Goal: Task Accomplishment & Management: Manage account settings

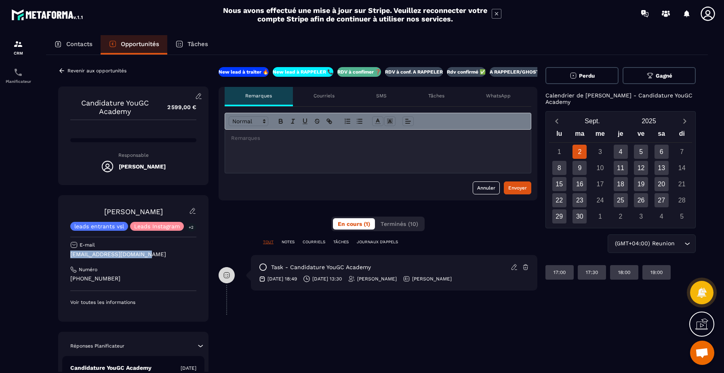
drag, startPoint x: 159, startPoint y: 254, endPoint x: 55, endPoint y: 255, distance: 103.9
click at [55, 255] on div "Revenir aux opportunités Candidature YouGC Academy 2 599,00 € Responsable [PERS…" at bounding box center [377, 276] width 662 height 443
drag, startPoint x: 132, startPoint y: 276, endPoint x: 41, endPoint y: 281, distance: 91.5
click at [41, 281] on div "Contacts Opportunités Tâches Revenir aux opportunités Candidature YouGC Academy…" at bounding box center [377, 211] width 678 height 353
copy p "[PHONE_NUMBER]"
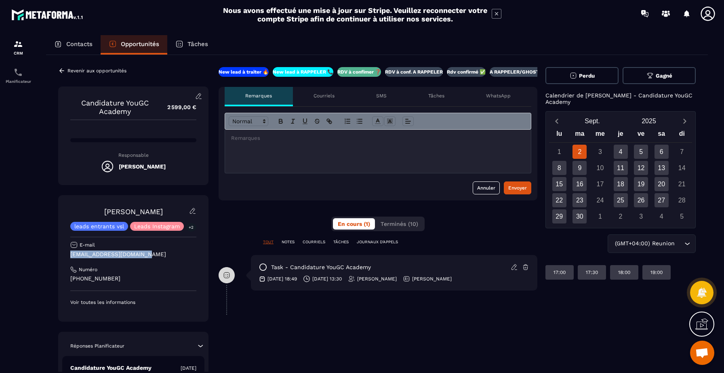
drag, startPoint x: 146, startPoint y: 256, endPoint x: 66, endPoint y: 251, distance: 80.2
click at [65, 251] on div "[PERSON_NAME] leads entrants vsl Leads Instagram +2 E-mail [EMAIL_ADDRESS][DOMA…" at bounding box center [133, 258] width 150 height 127
copy p "[EMAIL_ADDRESS][DOMAIN_NAME]"
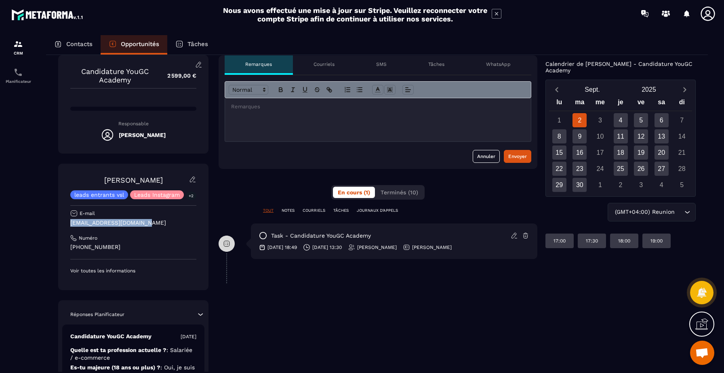
scroll to position [34, 0]
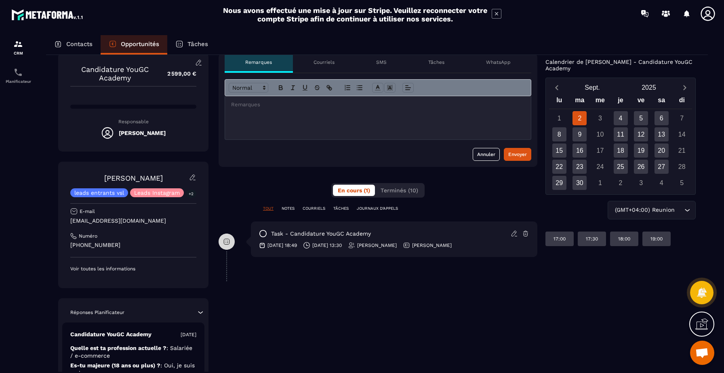
click at [254, 111] on div at bounding box center [378, 117] width 306 height 43
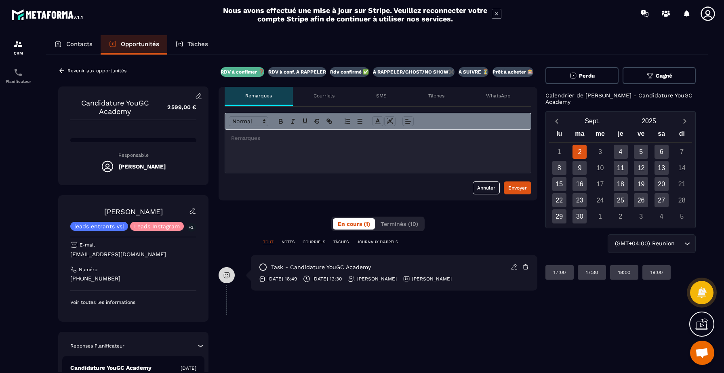
scroll to position [0, 118]
click at [597, 76] on button "Perdu" at bounding box center [582, 75] width 73 height 17
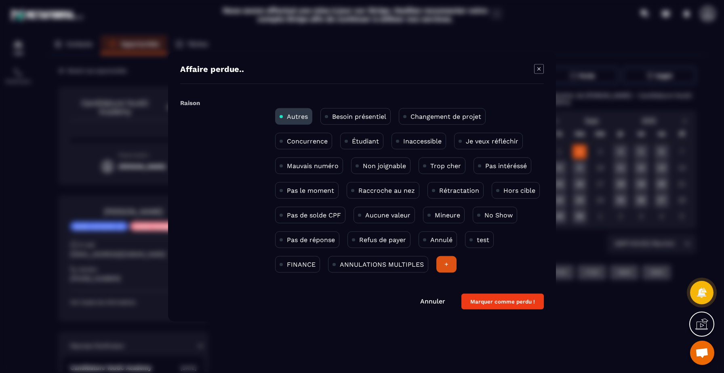
click at [499, 166] on p "Pas intéréssé" at bounding box center [507, 166] width 42 height 8
click at [579, 151] on div "Modal window" at bounding box center [362, 186] width 724 height 373
click at [541, 66] on icon "Modal window" at bounding box center [539, 69] width 10 height 10
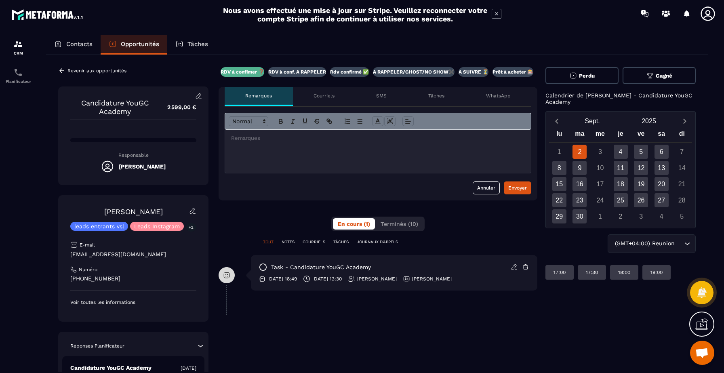
click at [264, 265] on icon at bounding box center [263, 267] width 8 height 8
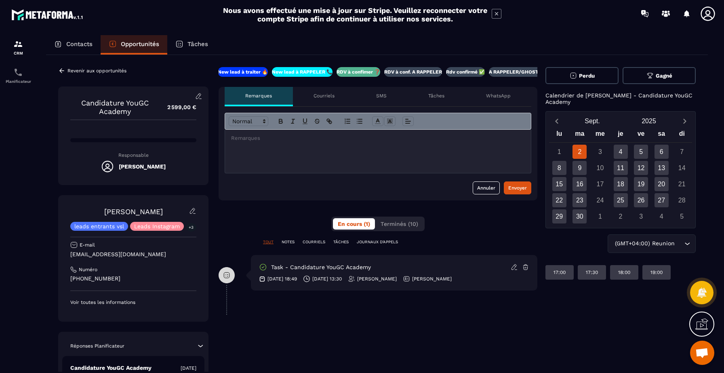
scroll to position [0, 0]
click at [598, 79] on button "Perdu" at bounding box center [582, 75] width 73 height 17
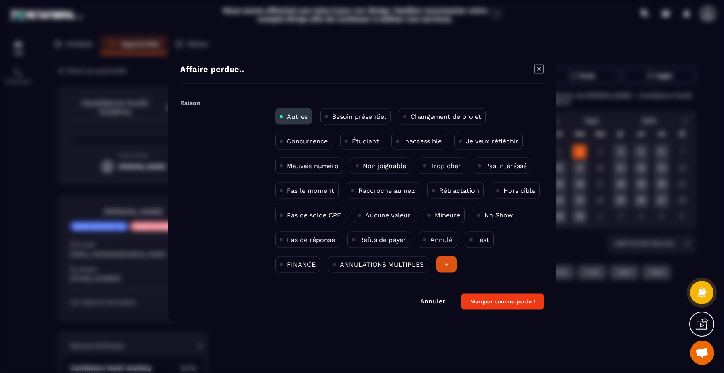
click at [503, 165] on p "Pas intéréssé" at bounding box center [507, 166] width 42 height 8
click at [510, 306] on button "Marquer comme perdu !" at bounding box center [503, 302] width 82 height 16
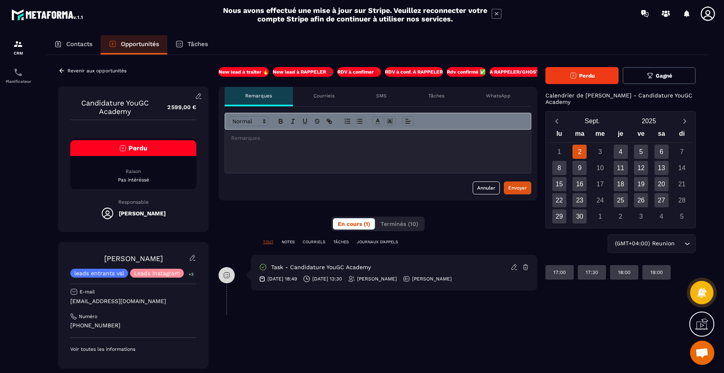
click at [111, 39] on div "Opportunités" at bounding box center [134, 44] width 67 height 19
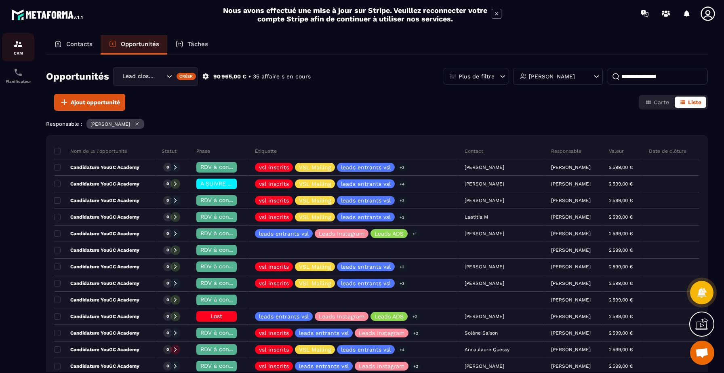
click at [15, 46] on img at bounding box center [18, 44] width 10 height 10
